Goal: Task Accomplishment & Management: Manage account settings

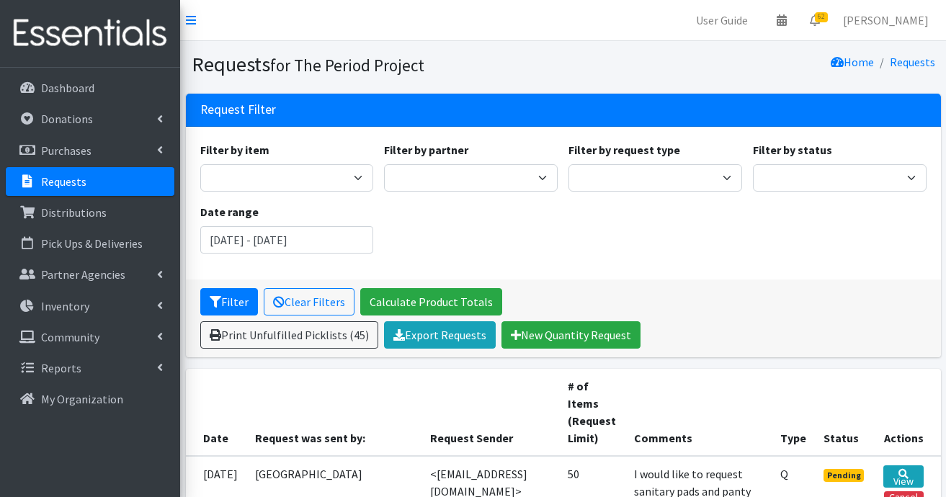
scroll to position [504, 0]
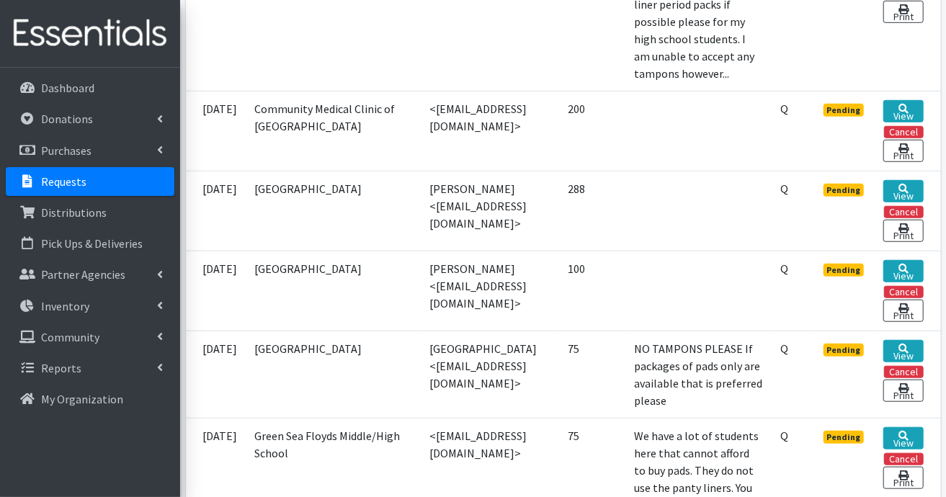
drag, startPoint x: 69, startPoint y: 187, endPoint x: 66, endPoint y: 180, distance: 7.4
click at [69, 187] on p "Requests" at bounding box center [63, 181] width 45 height 14
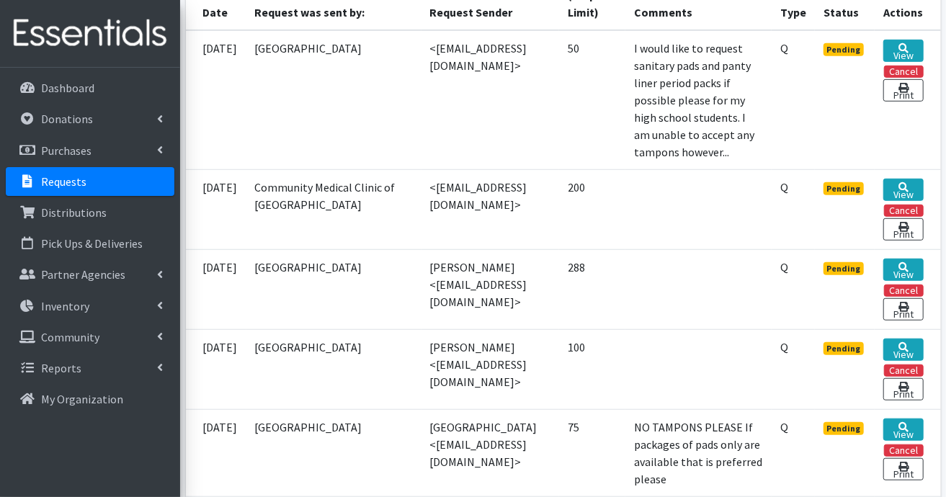
scroll to position [432, 0]
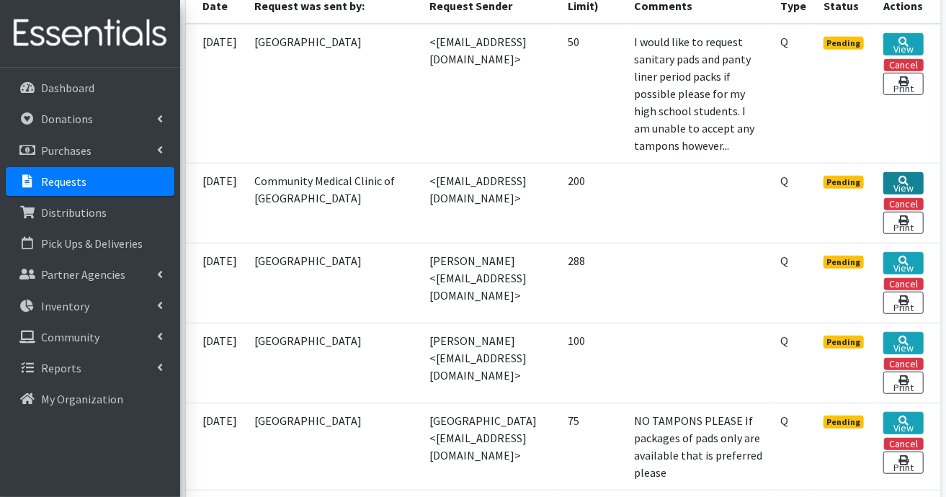
click at [894, 195] on link "View" at bounding box center [903, 183] width 40 height 22
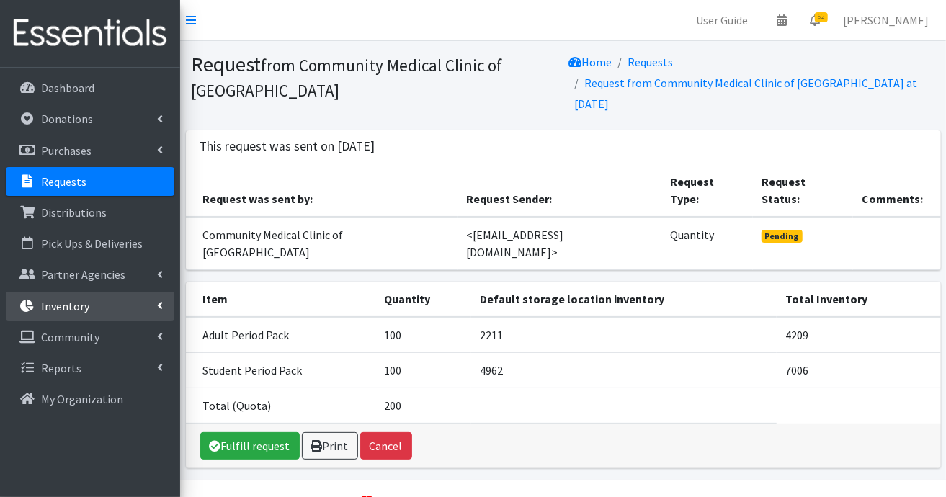
click at [60, 308] on p "Inventory" at bounding box center [65, 306] width 48 height 14
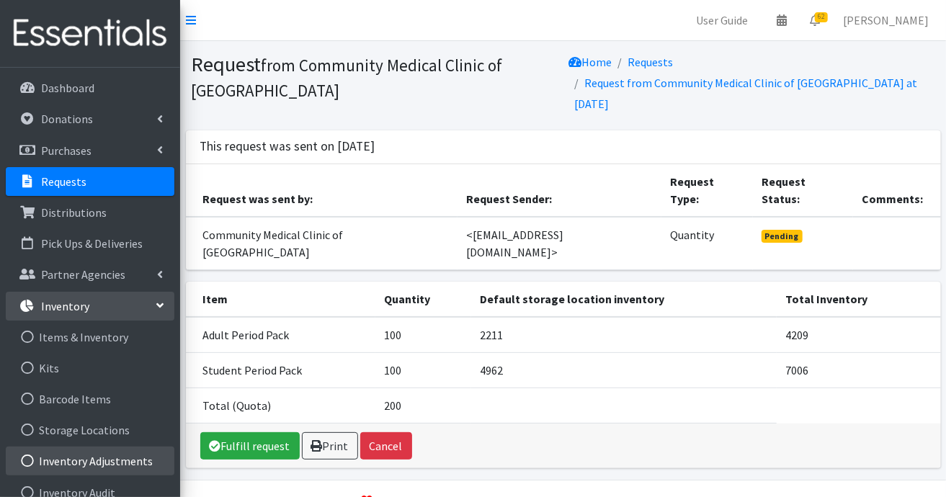
click at [104, 459] on link "Inventory Adjustments" at bounding box center [90, 461] width 169 height 29
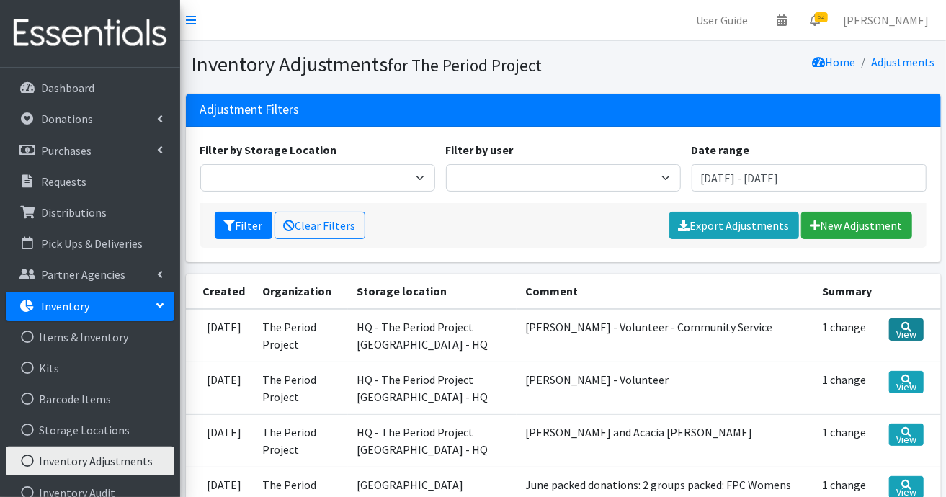
click at [901, 334] on link "View" at bounding box center [906, 329] width 34 height 22
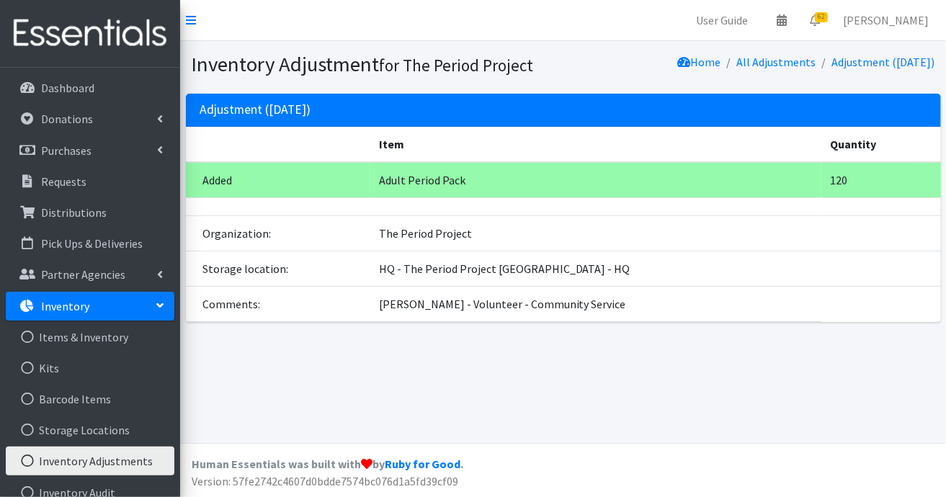
click at [78, 306] on p "Inventory" at bounding box center [65, 306] width 48 height 14
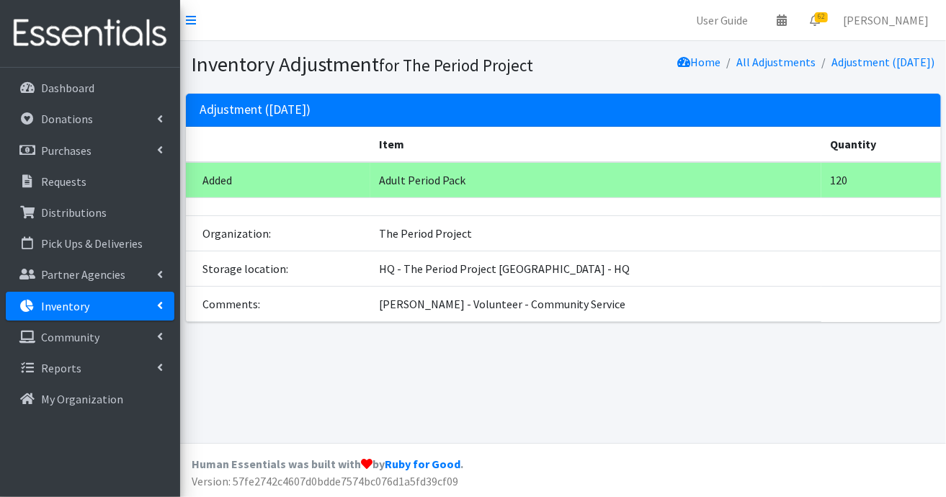
click at [82, 310] on p "Inventory" at bounding box center [65, 306] width 48 height 14
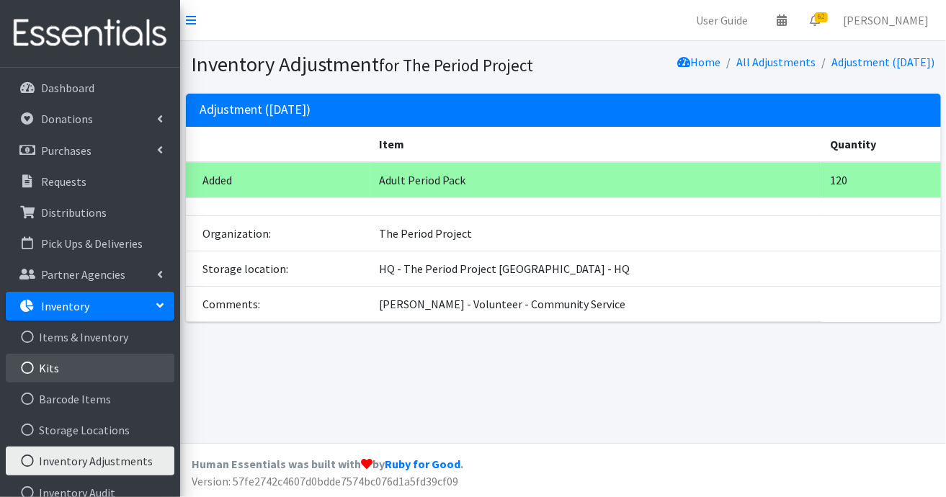
scroll to position [110, 0]
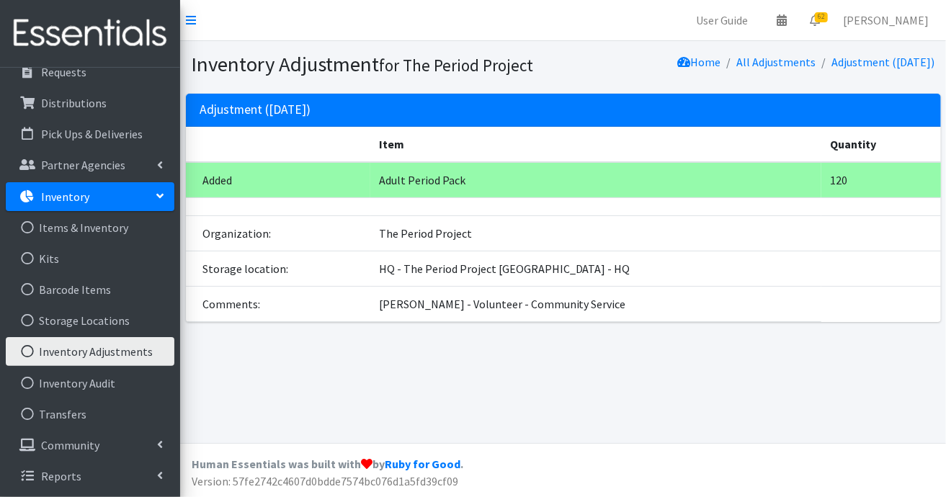
click at [139, 355] on link "Inventory Adjustments" at bounding box center [90, 351] width 169 height 29
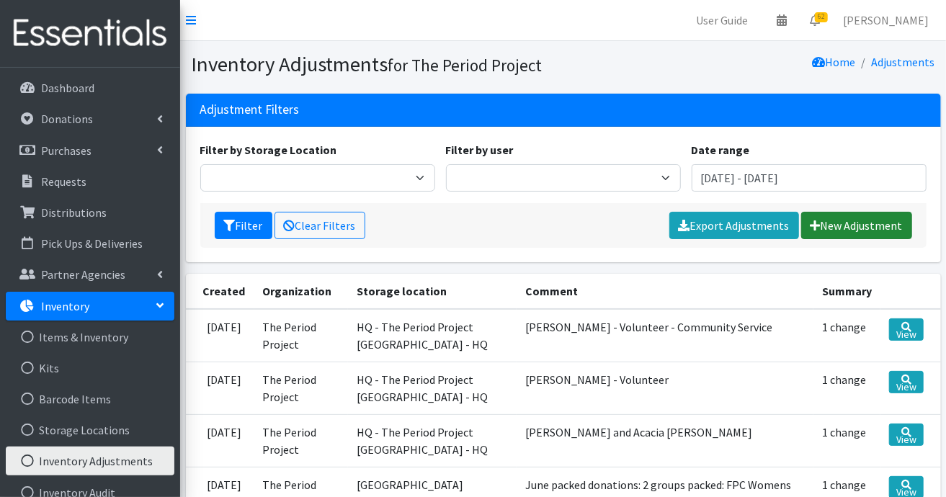
click at [832, 223] on link "New Adjustment" at bounding box center [856, 225] width 111 height 27
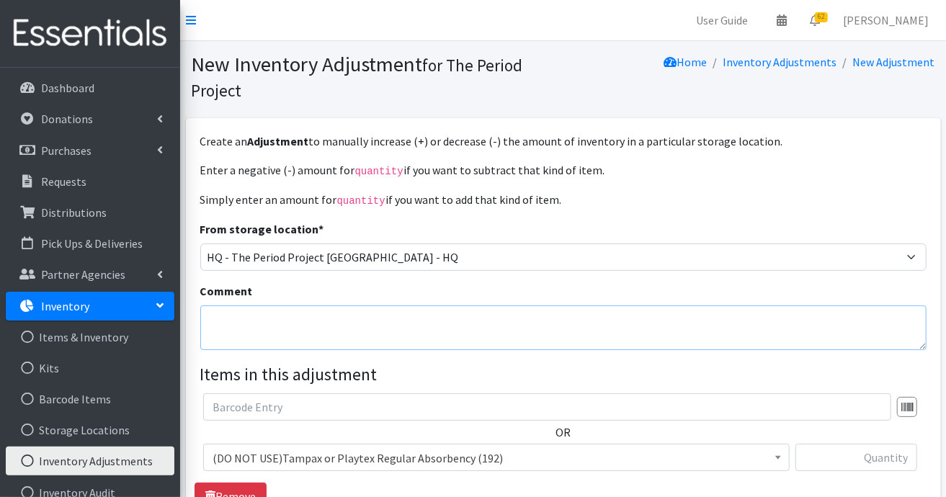
click at [422, 321] on textarea "Comment" at bounding box center [563, 328] width 726 height 45
type textarea "Dawn - Volunteer - Community Service"
click at [774, 458] on span at bounding box center [778, 456] width 14 height 22
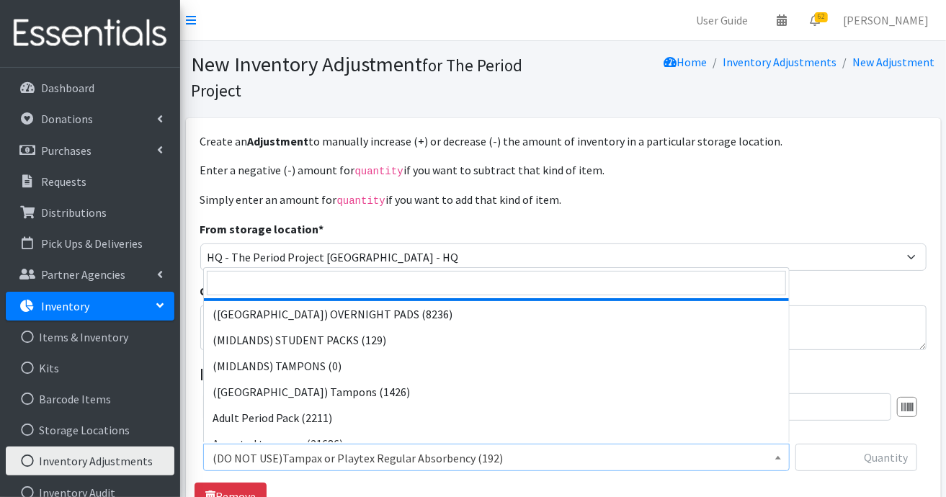
scroll to position [432, 0]
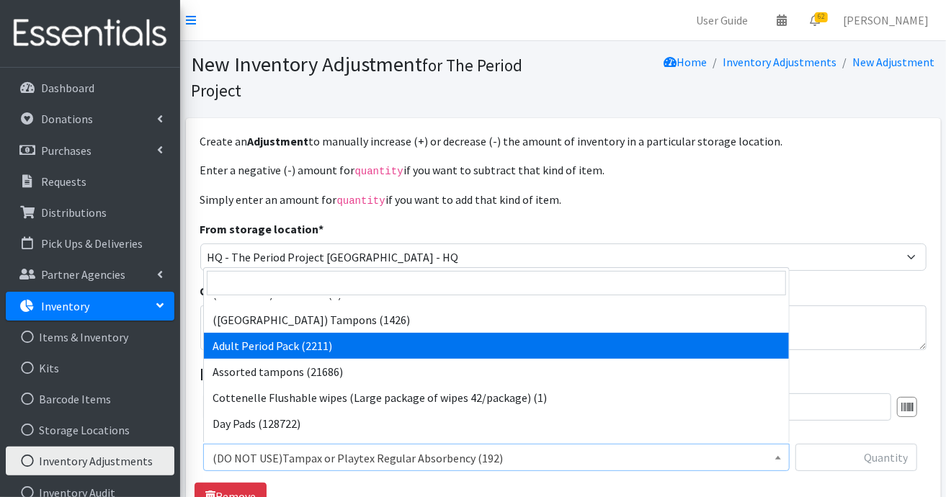
select select "7756"
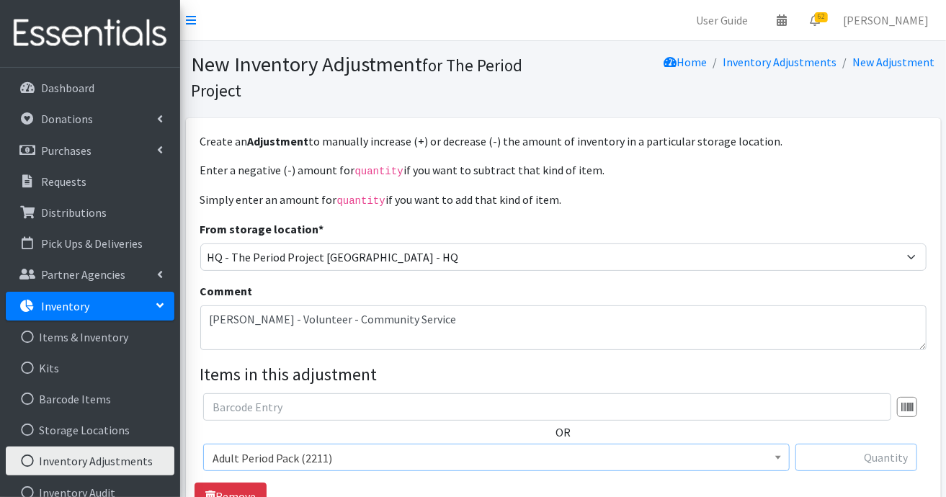
click at [898, 460] on input "text" at bounding box center [856, 457] width 122 height 27
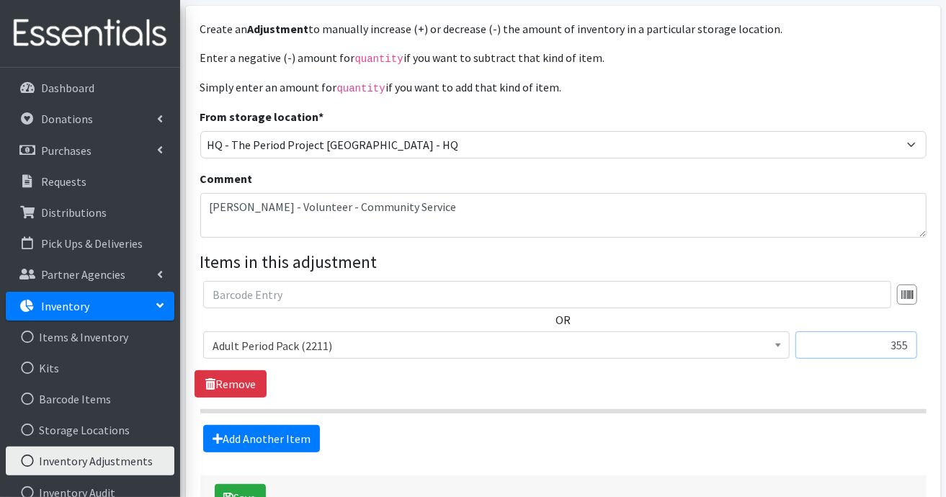
scroll to position [212, 0]
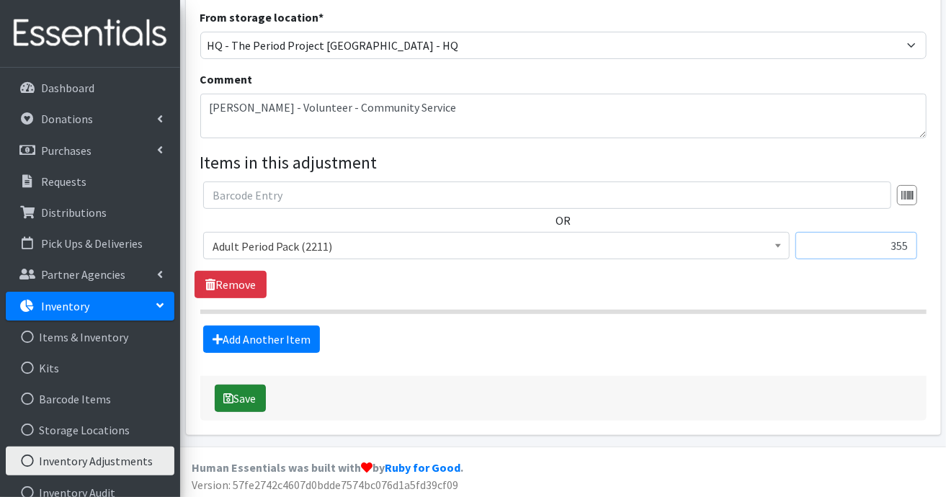
type input "355"
click at [246, 393] on button "Save" at bounding box center [240, 398] width 51 height 27
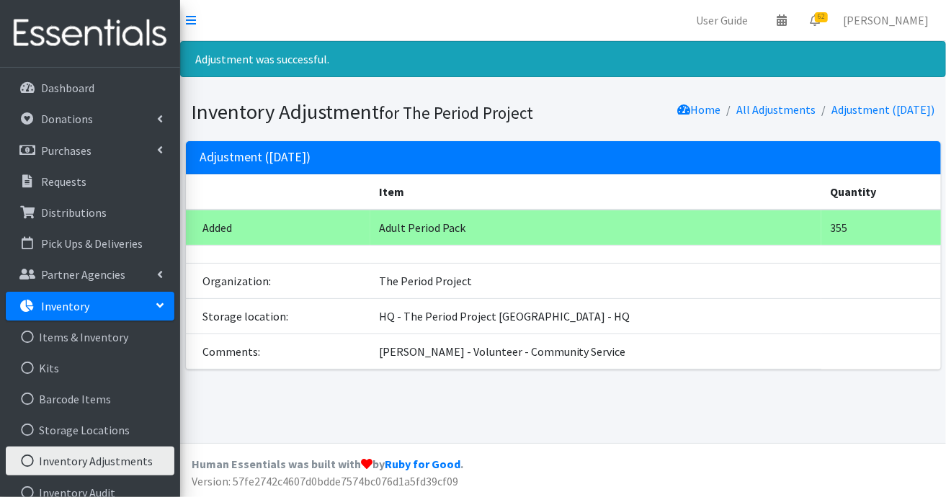
click at [48, 303] on p "Inventory" at bounding box center [65, 306] width 48 height 14
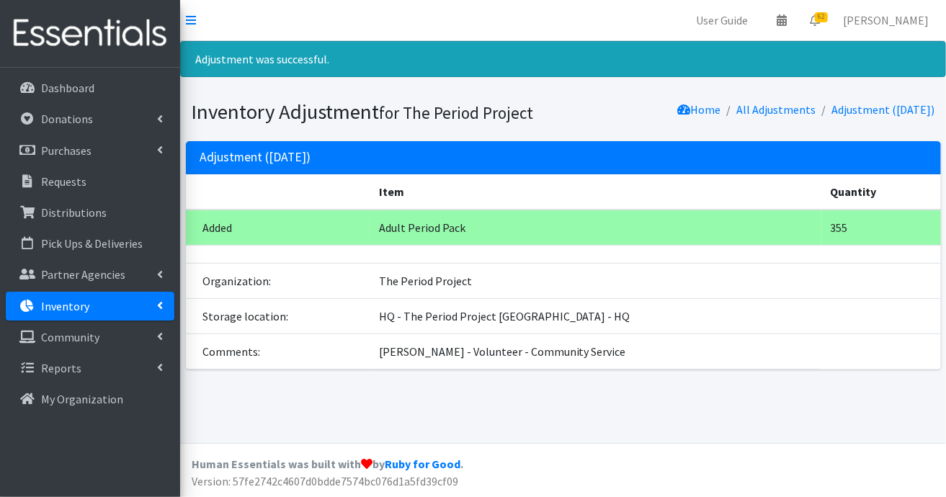
click at [48, 303] on p "Inventory" at bounding box center [65, 306] width 48 height 14
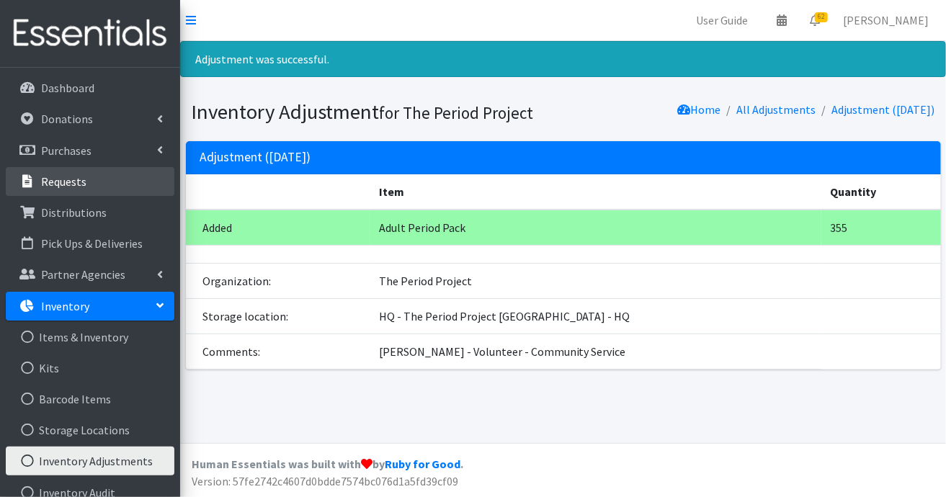
click at [72, 183] on p "Requests" at bounding box center [63, 181] width 45 height 14
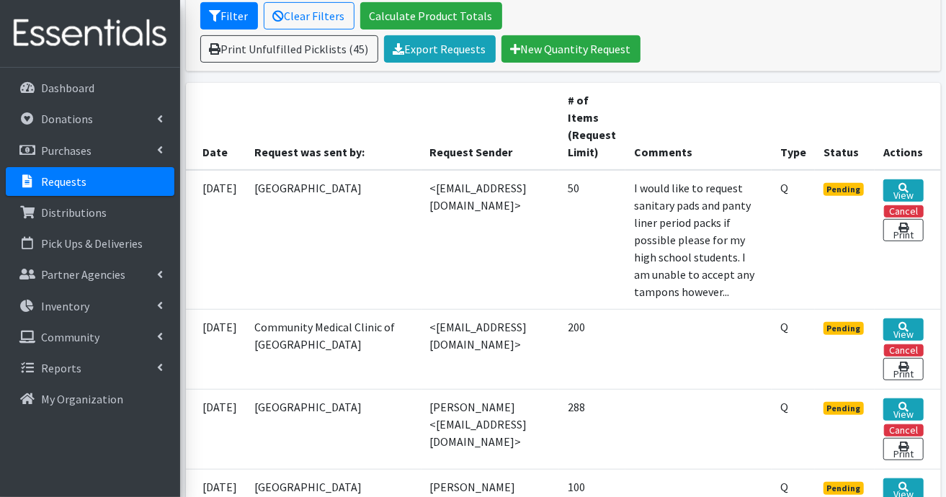
scroll to position [360, 0]
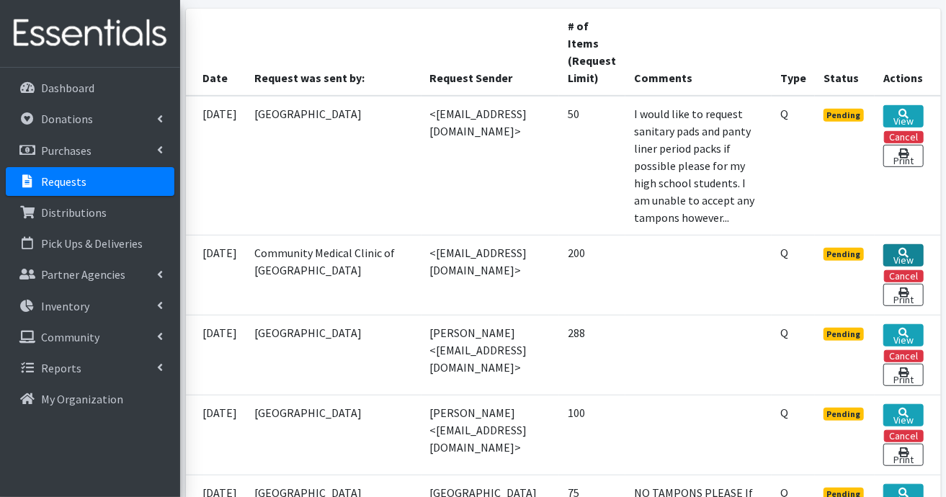
click at [901, 267] on link "View" at bounding box center [903, 255] width 40 height 22
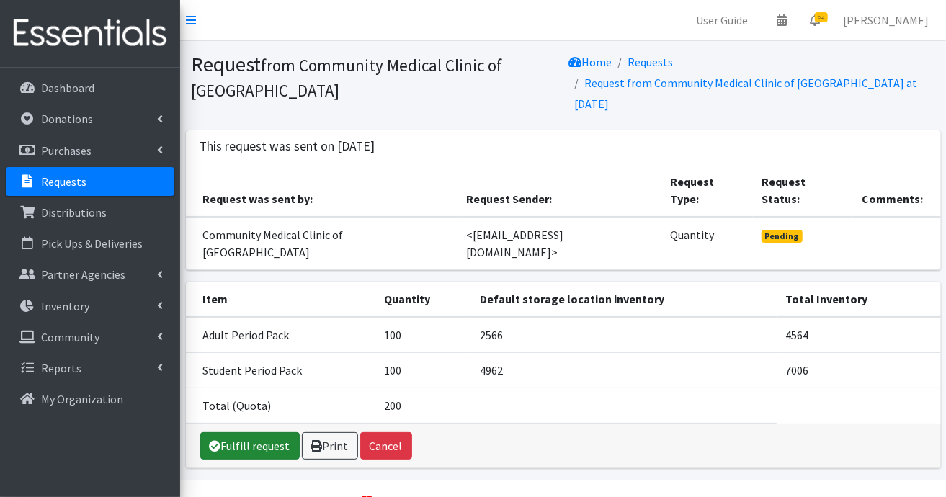
click at [262, 432] on link "Fulfill request" at bounding box center [249, 445] width 99 height 27
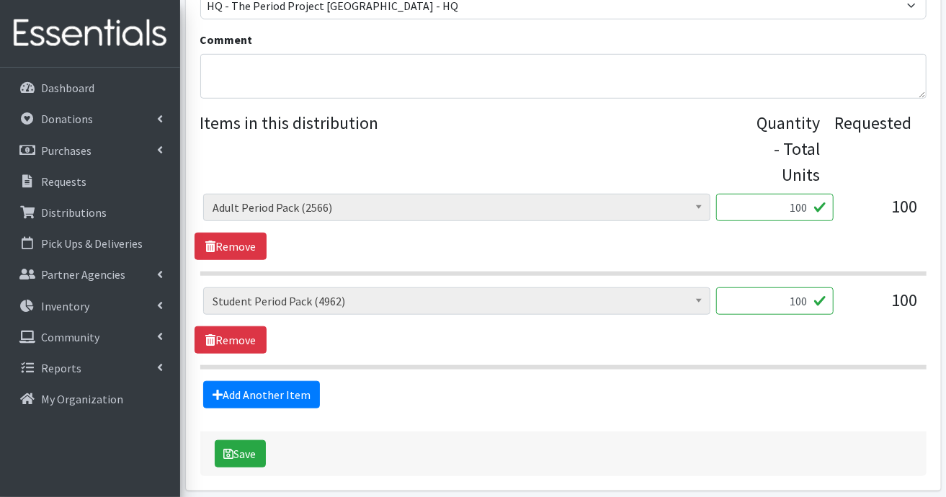
scroll to position [560, 0]
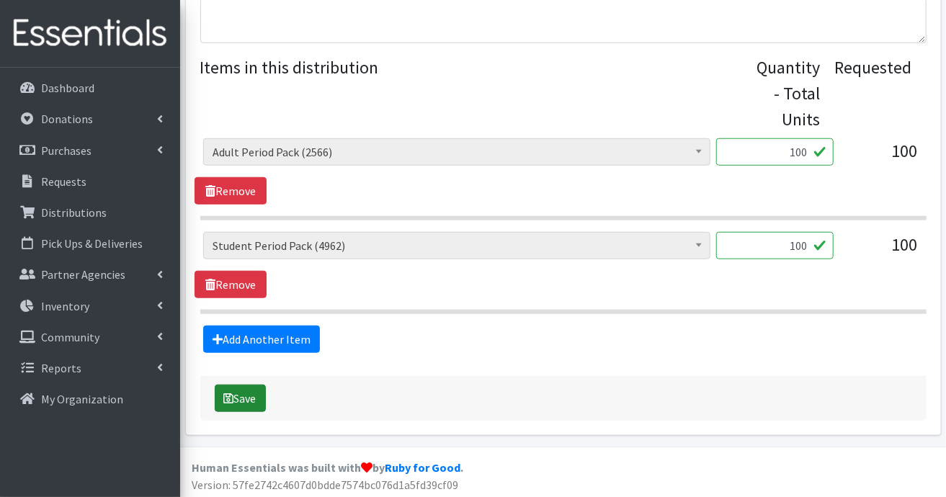
click at [244, 393] on button "Save" at bounding box center [240, 398] width 51 height 27
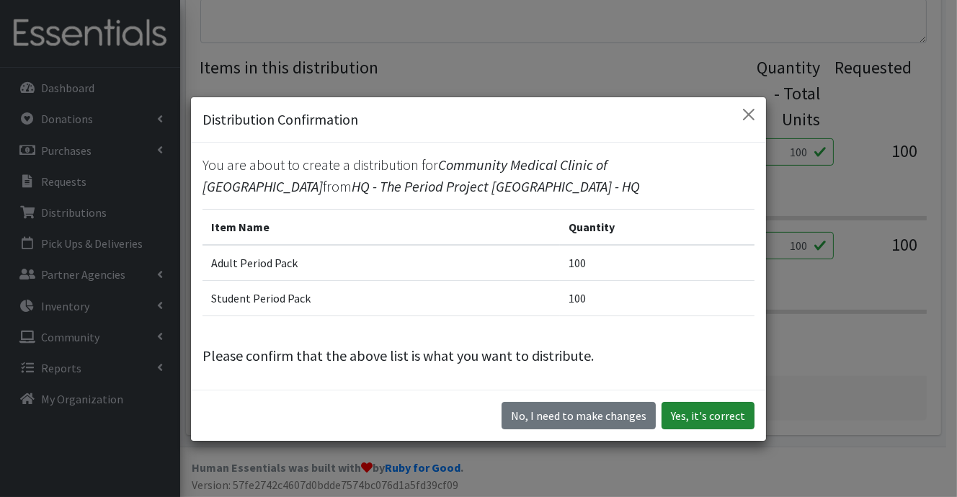
click at [700, 417] on button "Yes, it's correct" at bounding box center [707, 415] width 93 height 27
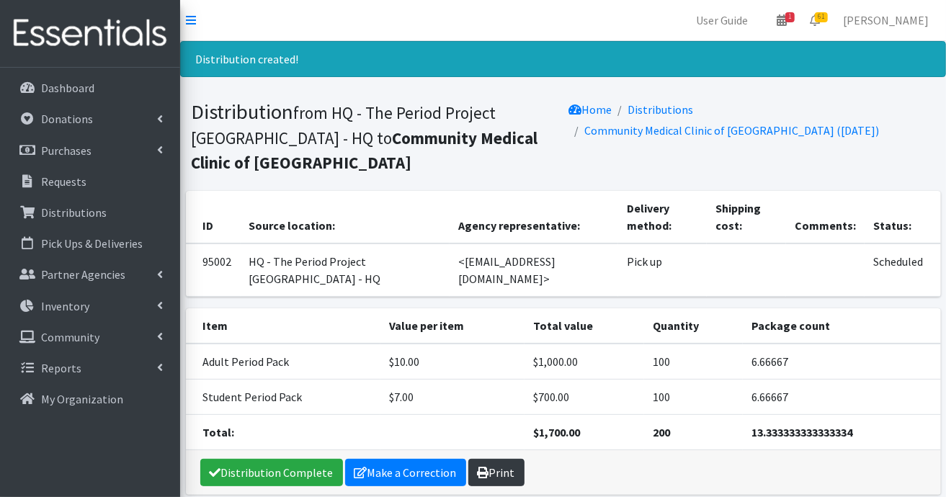
click at [514, 459] on link "Print" at bounding box center [496, 472] width 56 height 27
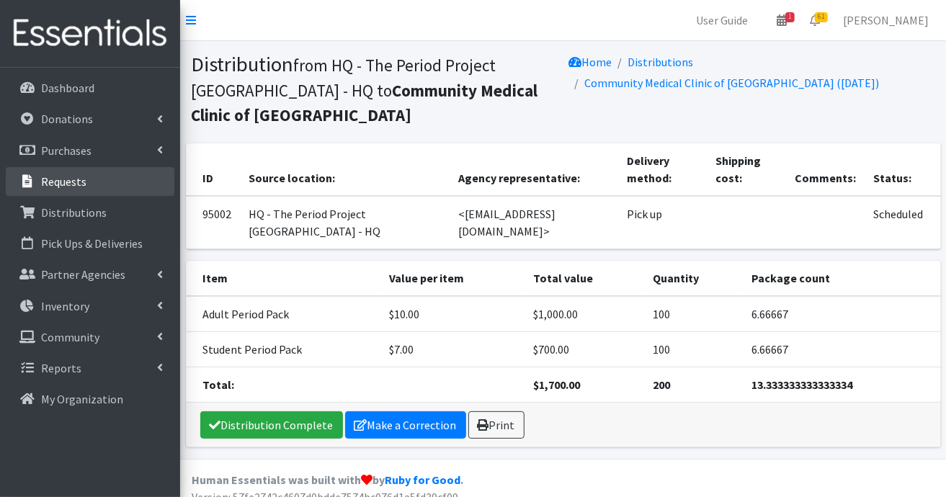
click at [74, 187] on p "Requests" at bounding box center [63, 181] width 45 height 14
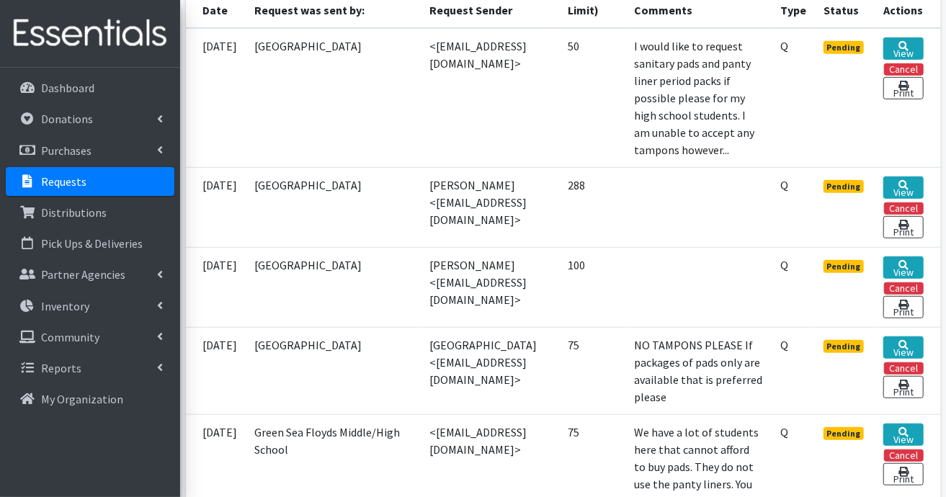
scroll to position [432, 0]
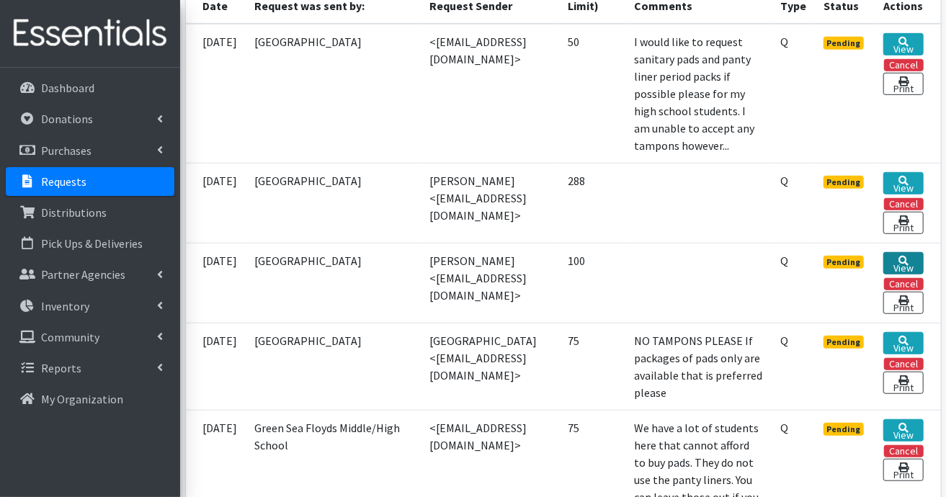
click at [899, 266] on icon at bounding box center [903, 261] width 10 height 10
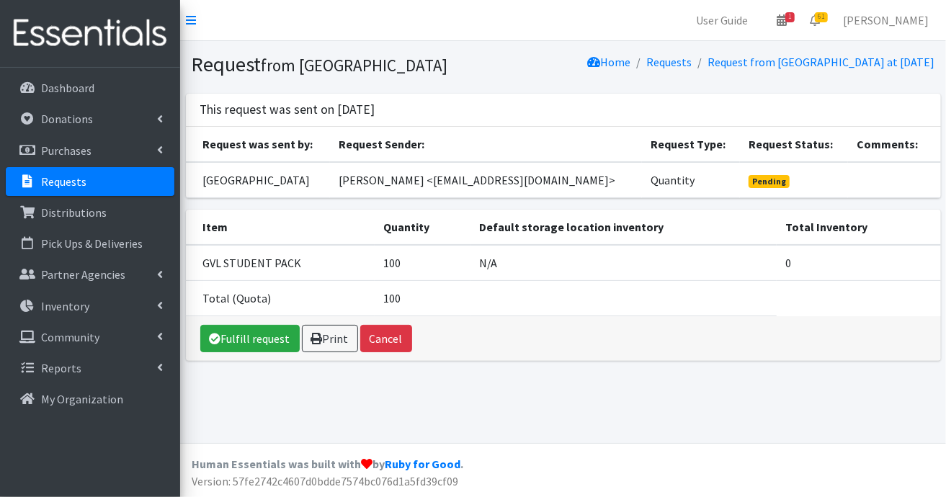
click at [456, 198] on td "[PERSON_NAME] <[EMAIL_ADDRESS][DOMAIN_NAME]>" at bounding box center [486, 180] width 312 height 36
drag, startPoint x: 496, startPoint y: 194, endPoint x: 634, endPoint y: 185, distance: 137.9
click at [634, 185] on td "[PERSON_NAME] <[EMAIL_ADDRESS][DOMAIN_NAME]>" at bounding box center [486, 180] width 312 height 36
drag, startPoint x: 634, startPoint y: 185, endPoint x: 601, endPoint y: 197, distance: 35.1
copy td "[EMAIL_ADDRESS][DOMAIN_NAME]"
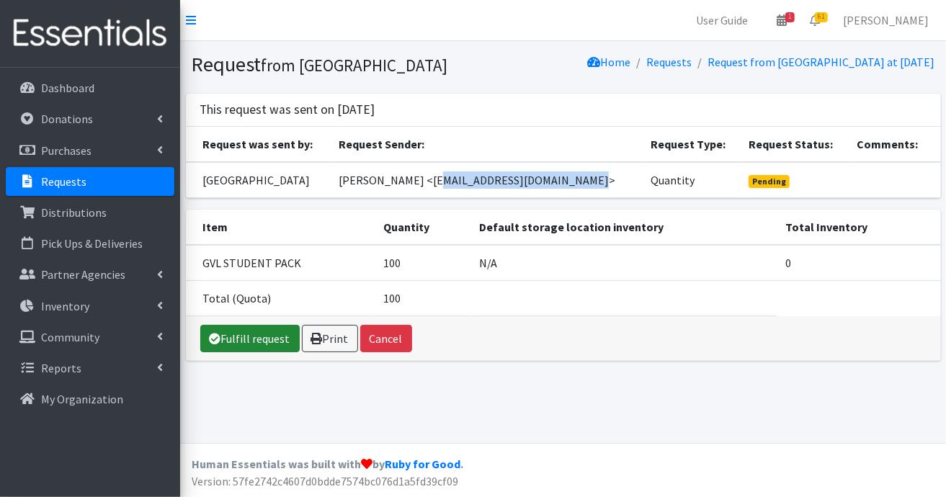
click at [270, 352] on link "Fulfill request" at bounding box center [249, 338] width 99 height 27
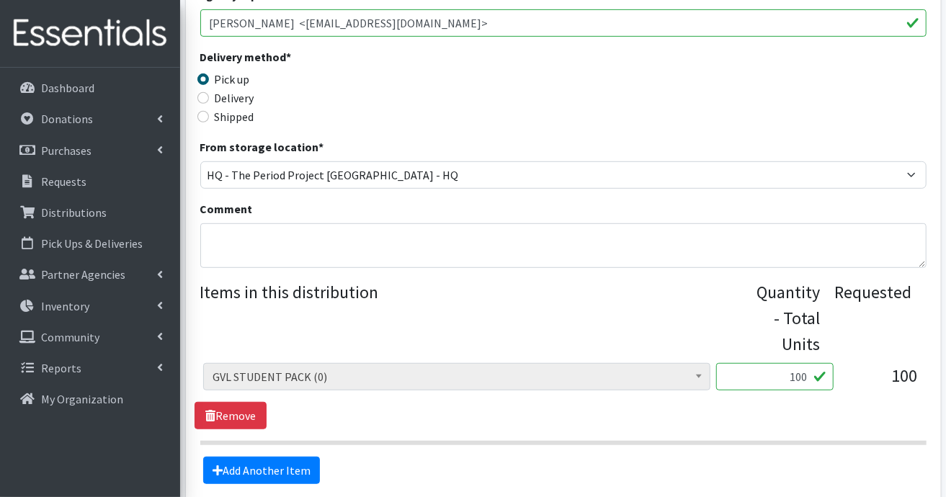
scroll to position [432, 0]
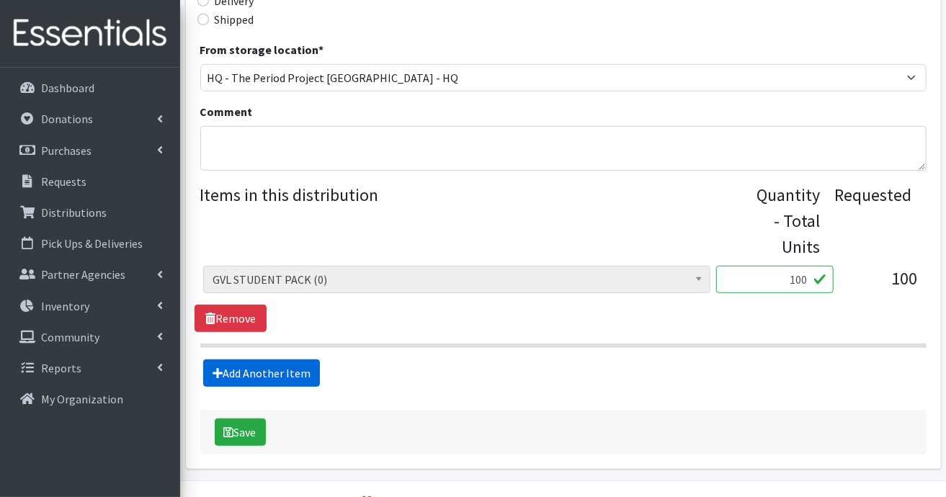
click at [282, 373] on link "Add Another Item" at bounding box center [261, 373] width 117 height 27
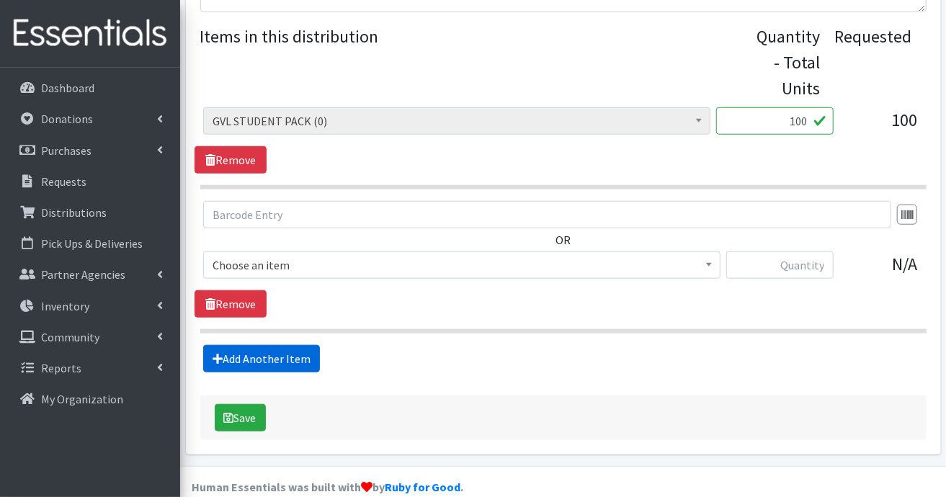
scroll to position [611, 0]
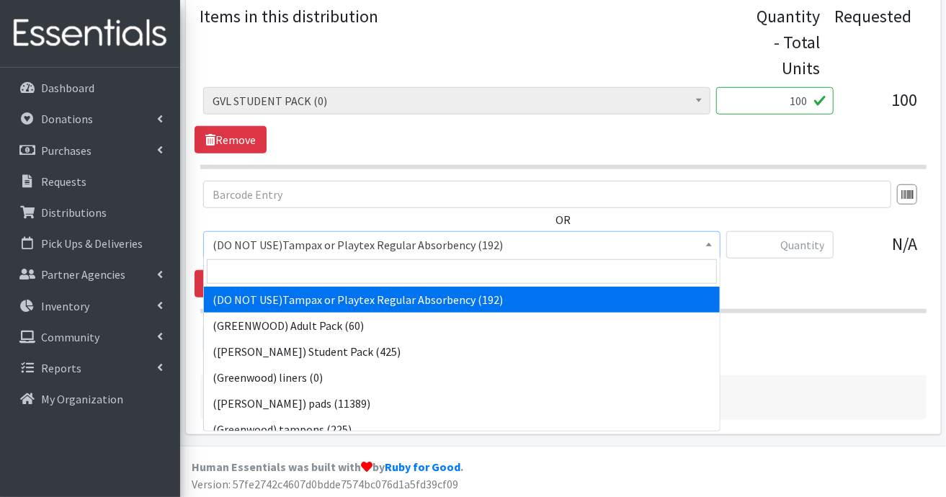
click at [704, 238] on span at bounding box center [709, 243] width 14 height 22
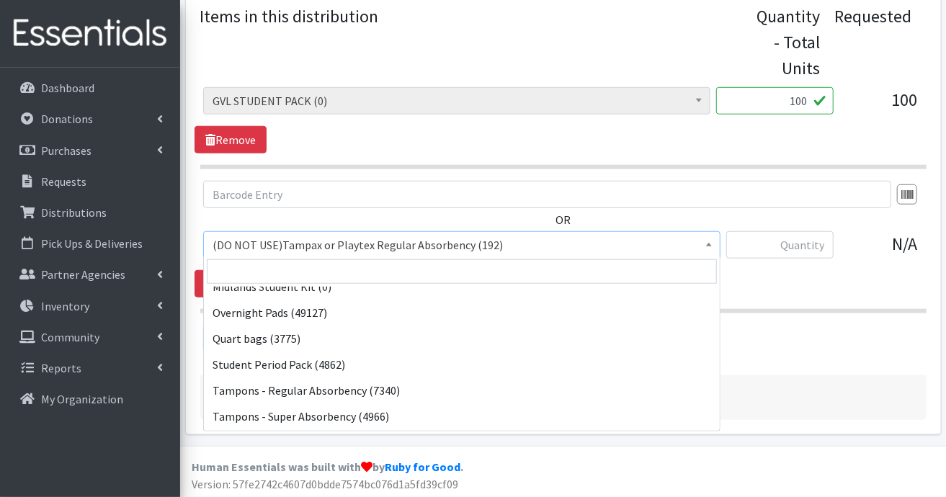
scroll to position [1334, 0]
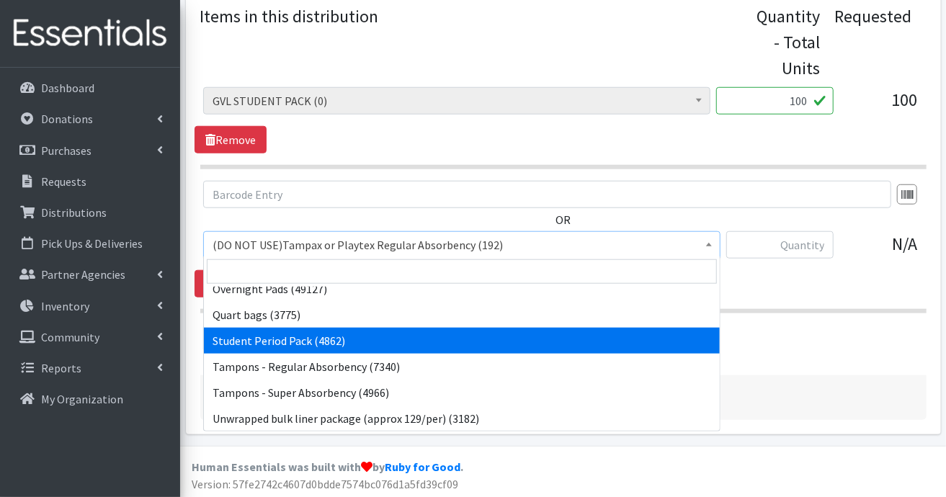
select select "7757"
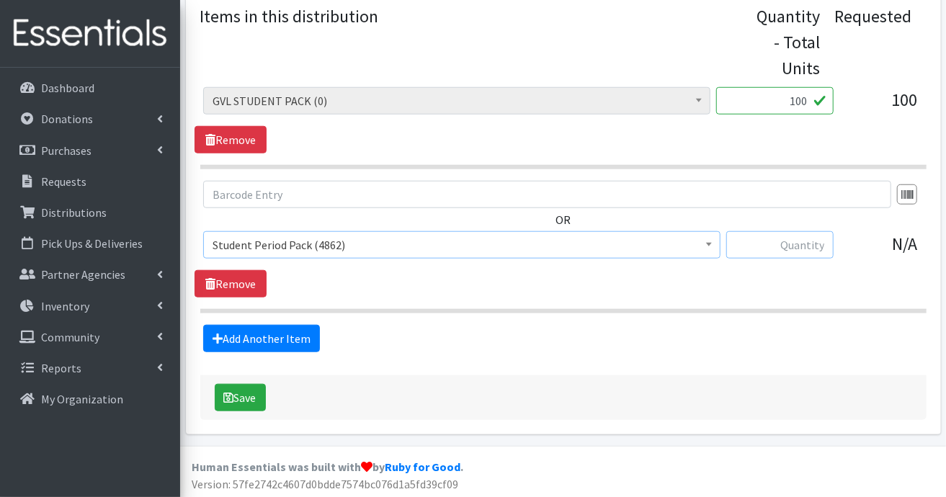
click at [797, 240] on input "text" at bounding box center [779, 244] width 107 height 27
type input "100"
click at [255, 139] on link "Remove" at bounding box center [231, 139] width 72 height 27
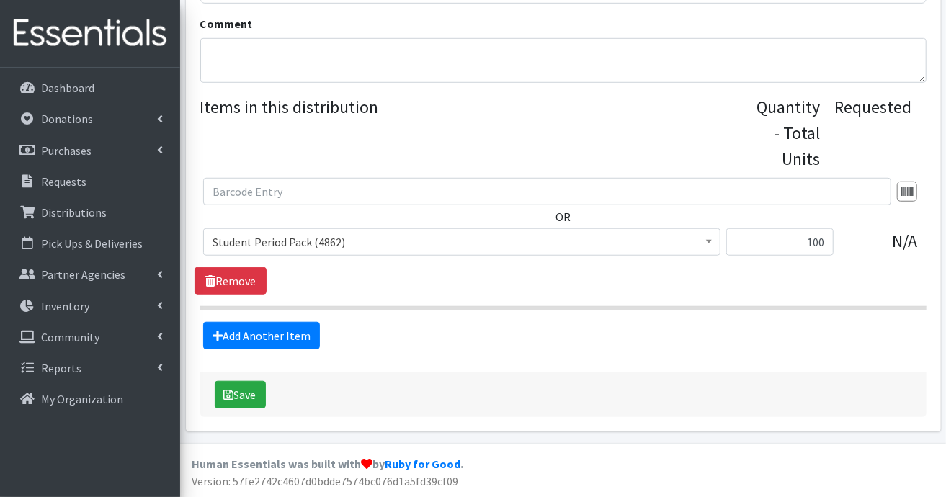
scroll to position [517, 0]
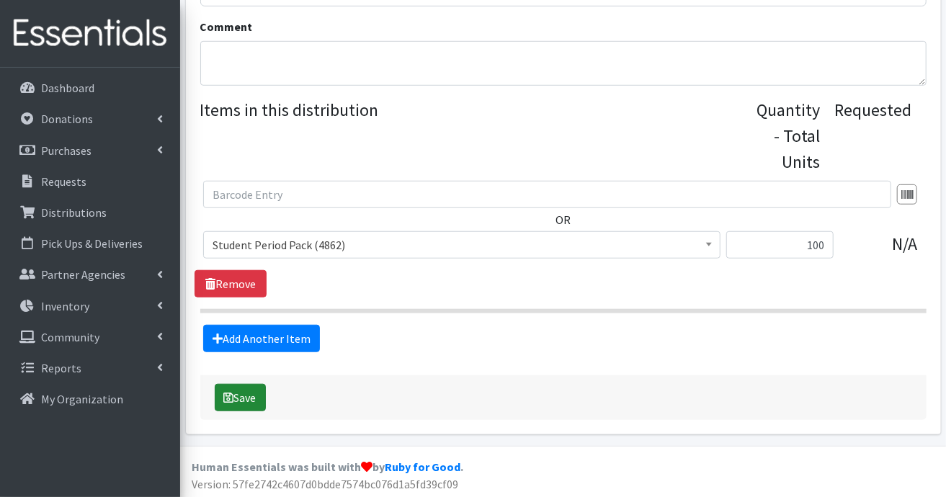
click at [249, 401] on button "Save" at bounding box center [240, 397] width 51 height 27
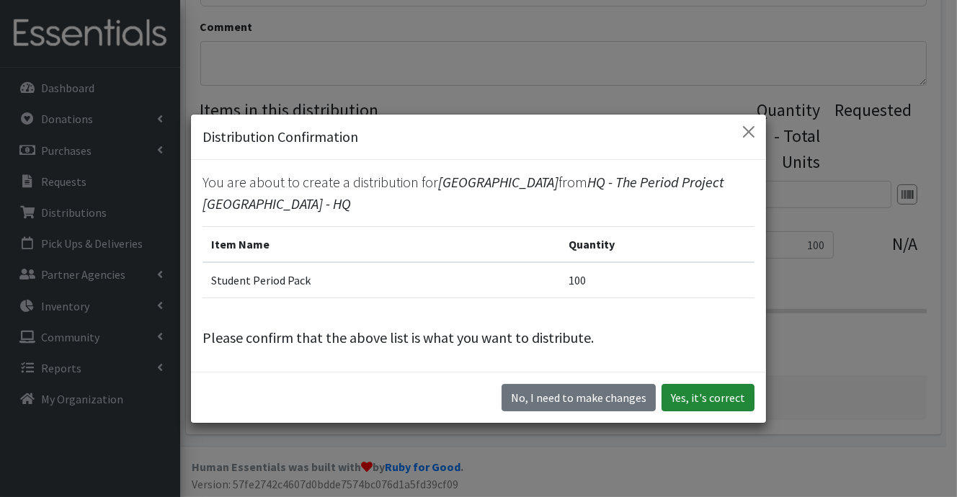
click at [683, 398] on button "Yes, it's correct" at bounding box center [707, 397] width 93 height 27
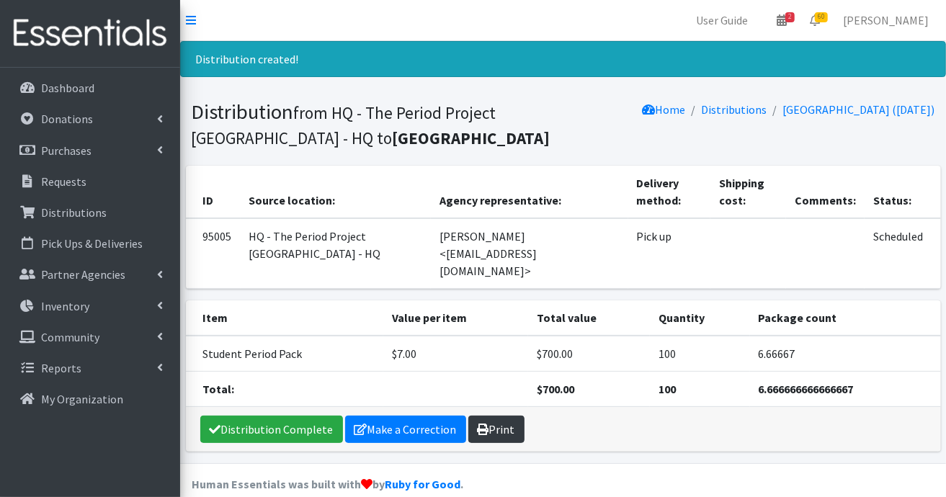
click at [482, 435] on icon at bounding box center [484, 430] width 12 height 12
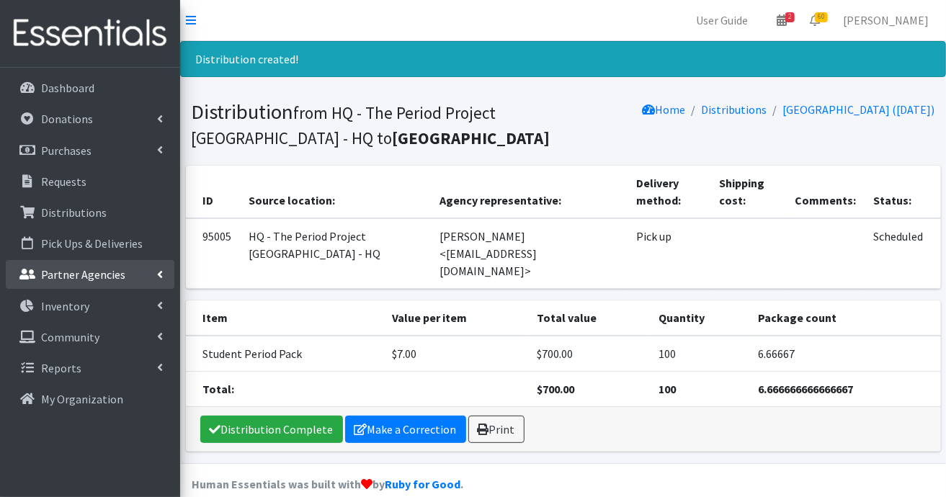
click at [76, 278] on p "Partner Agencies" at bounding box center [83, 274] width 84 height 14
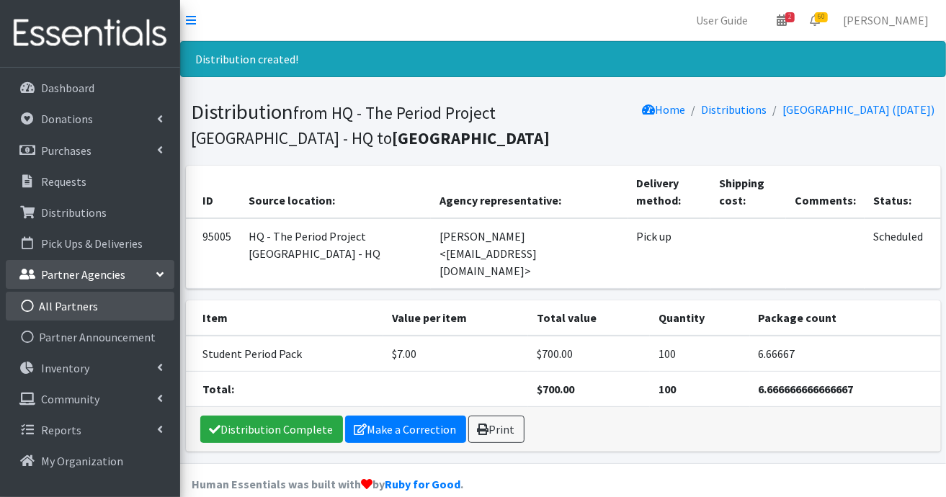
click at [68, 307] on link "All Partners" at bounding box center [90, 306] width 169 height 29
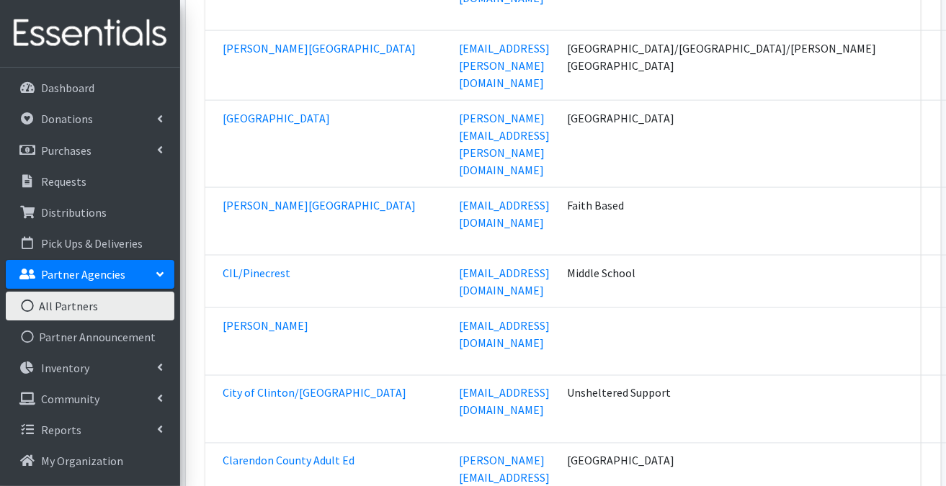
scroll to position [9871, 0]
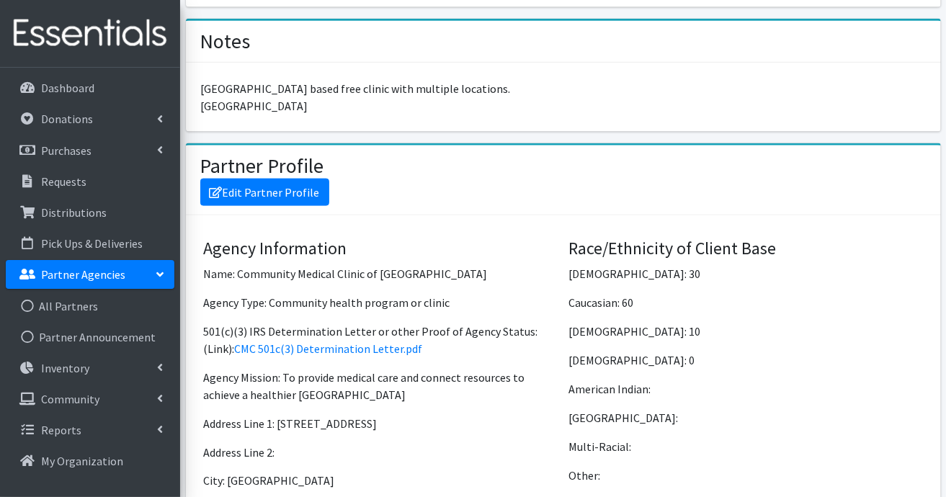
scroll to position [1009, 0]
